Goal: Information Seeking & Learning: Check status

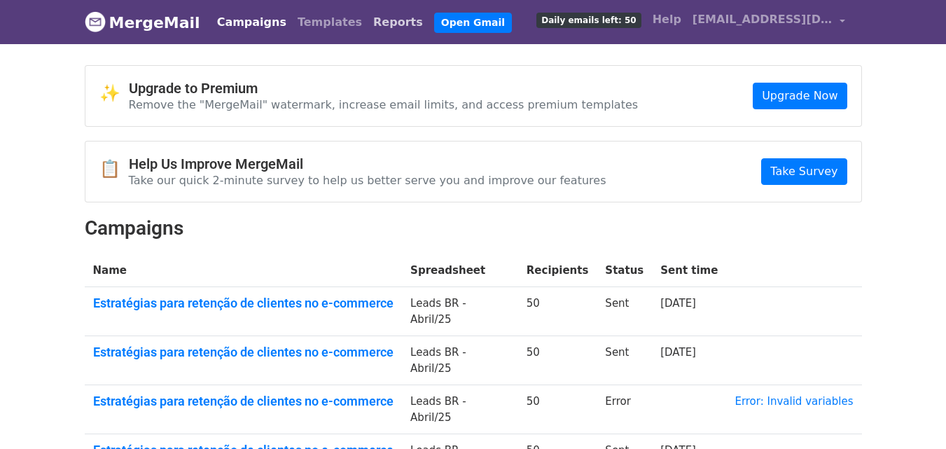
click at [368, 23] on link "Reports" at bounding box center [398, 22] width 61 height 28
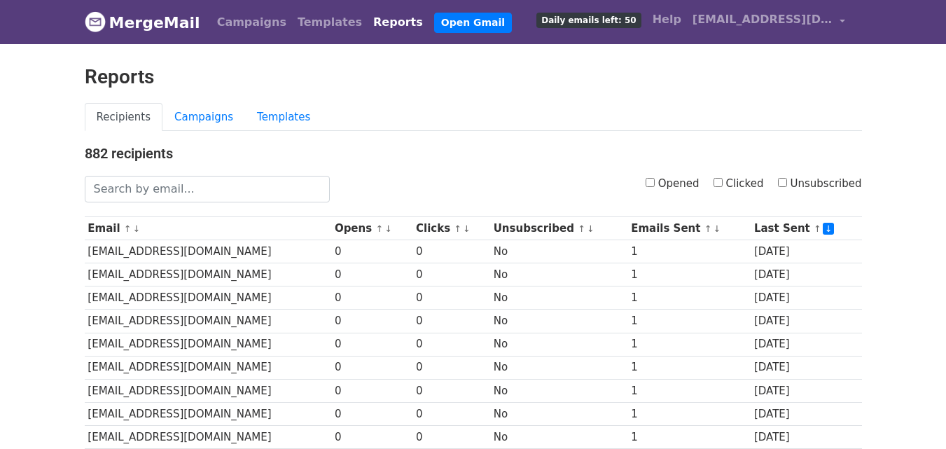
click at [655, 180] on input "Opened" at bounding box center [650, 182] width 9 height 9
checkbox input "true"
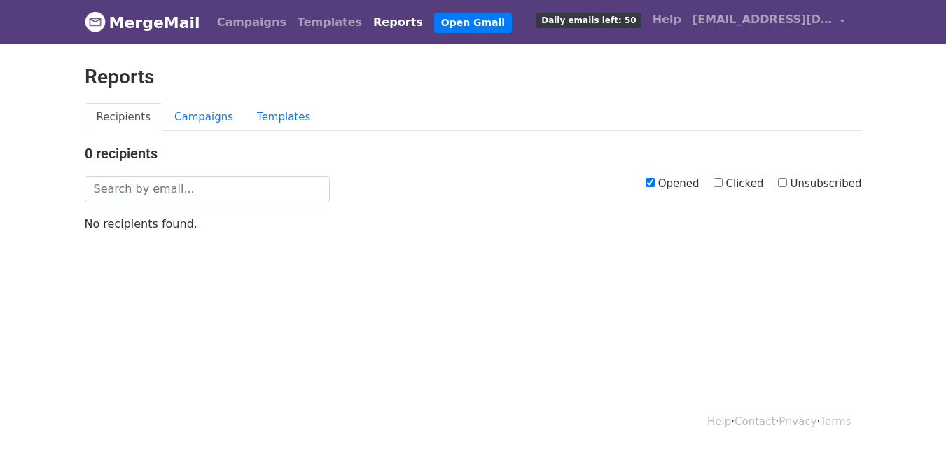
click at [655, 181] on input "Opened" at bounding box center [650, 182] width 9 height 9
checkbox input "false"
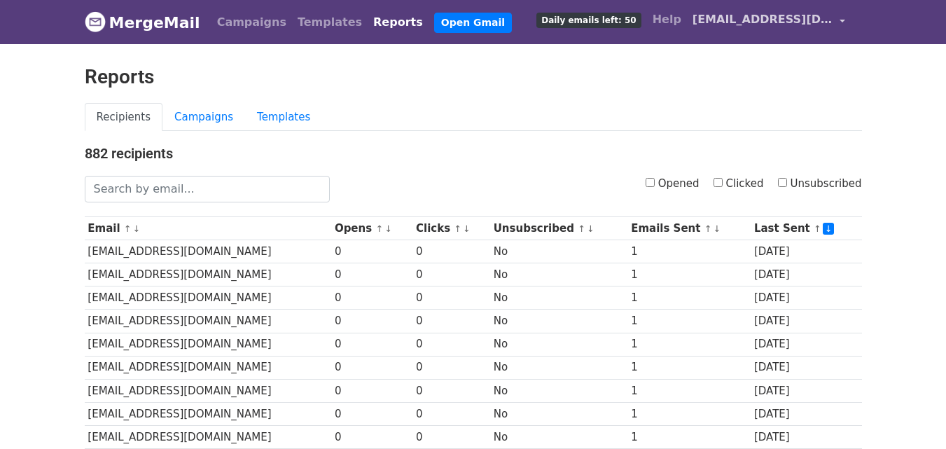
click at [844, 19] on link "[EMAIL_ADDRESS][DOMAIN_NAME]" at bounding box center [769, 22] width 164 height 33
